Goal: Use online tool/utility: Utilize a website feature to perform a specific function

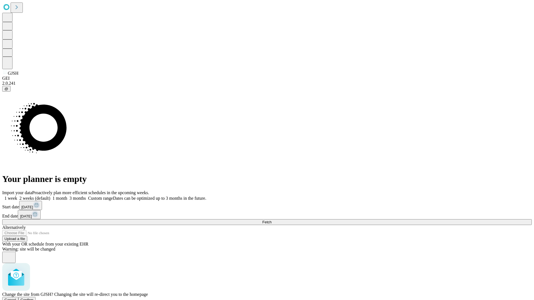
click at [34, 298] on span "Confirm" at bounding box center [27, 300] width 13 height 4
click at [67, 196] on label "1 month" at bounding box center [58, 198] width 17 height 5
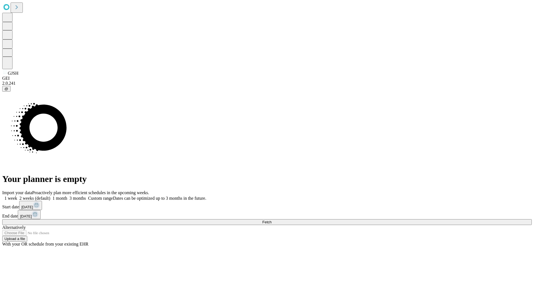
click at [271, 220] on span "Fetch" at bounding box center [266, 222] width 9 height 4
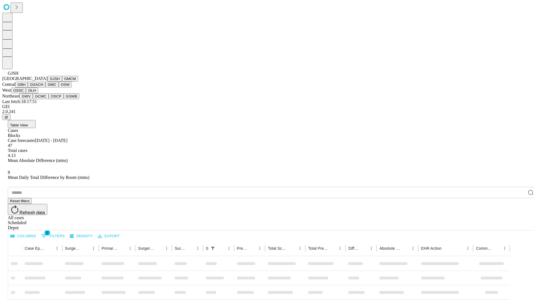
click at [62, 82] on button "GMCM" at bounding box center [70, 79] width 16 height 6
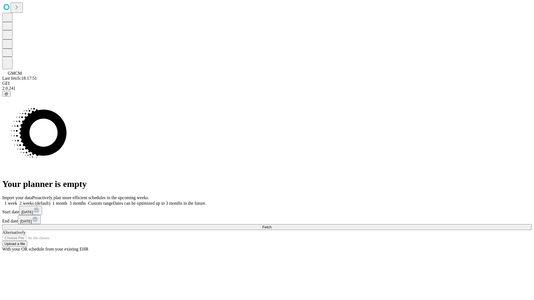
click at [67, 201] on label "1 month" at bounding box center [58, 203] width 17 height 5
click at [271, 225] on span "Fetch" at bounding box center [266, 227] width 9 height 4
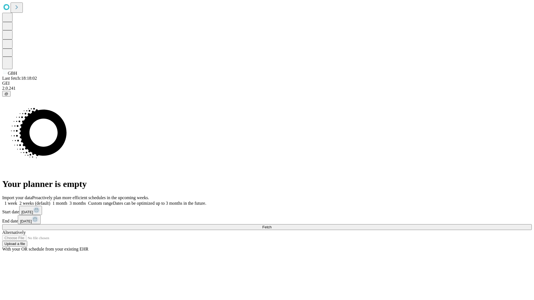
click at [271, 225] on span "Fetch" at bounding box center [266, 227] width 9 height 4
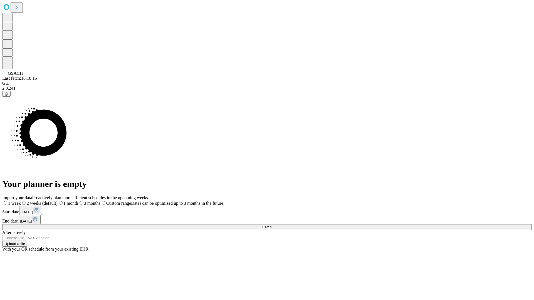
click at [78, 201] on label "1 month" at bounding box center [68, 203] width 21 height 5
click at [271, 225] on span "Fetch" at bounding box center [266, 227] width 9 height 4
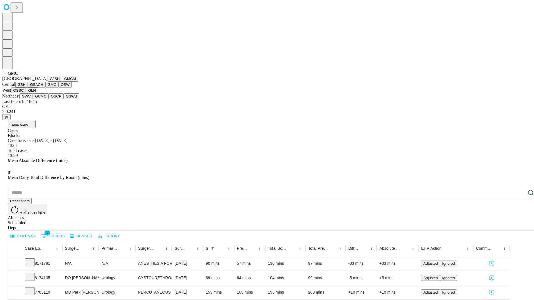
click at [59, 88] on button "OSW" at bounding box center [65, 85] width 13 height 6
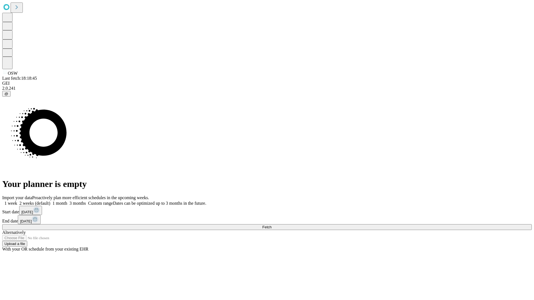
click at [67, 201] on label "1 month" at bounding box center [58, 203] width 17 height 5
click at [271, 225] on span "Fetch" at bounding box center [266, 227] width 9 height 4
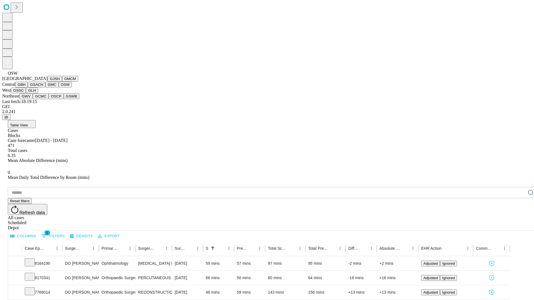
click at [26, 93] on button "OSSC" at bounding box center [18, 91] width 15 height 6
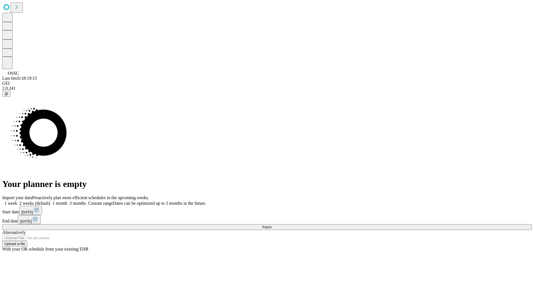
click at [67, 201] on label "1 month" at bounding box center [58, 203] width 17 height 5
click at [271, 225] on span "Fetch" at bounding box center [266, 227] width 9 height 4
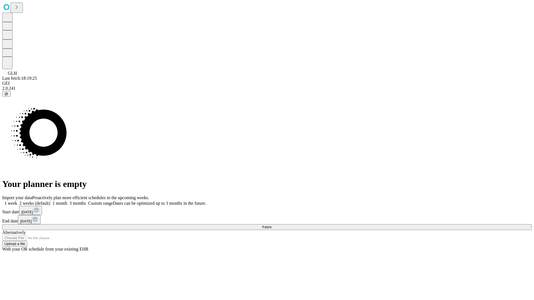
click at [271, 225] on span "Fetch" at bounding box center [266, 227] width 9 height 4
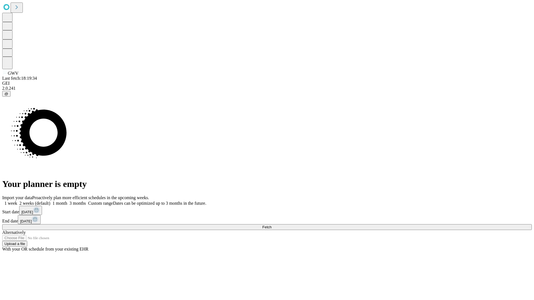
click at [67, 201] on label "1 month" at bounding box center [58, 203] width 17 height 5
click at [271, 225] on span "Fetch" at bounding box center [266, 227] width 9 height 4
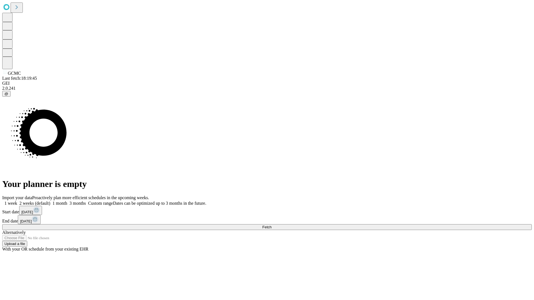
click at [67, 201] on label "1 month" at bounding box center [58, 203] width 17 height 5
click at [271, 225] on span "Fetch" at bounding box center [266, 227] width 9 height 4
click at [67, 201] on label "1 month" at bounding box center [58, 203] width 17 height 5
click at [271, 225] on span "Fetch" at bounding box center [266, 227] width 9 height 4
